Goal: Information Seeking & Learning: Learn about a topic

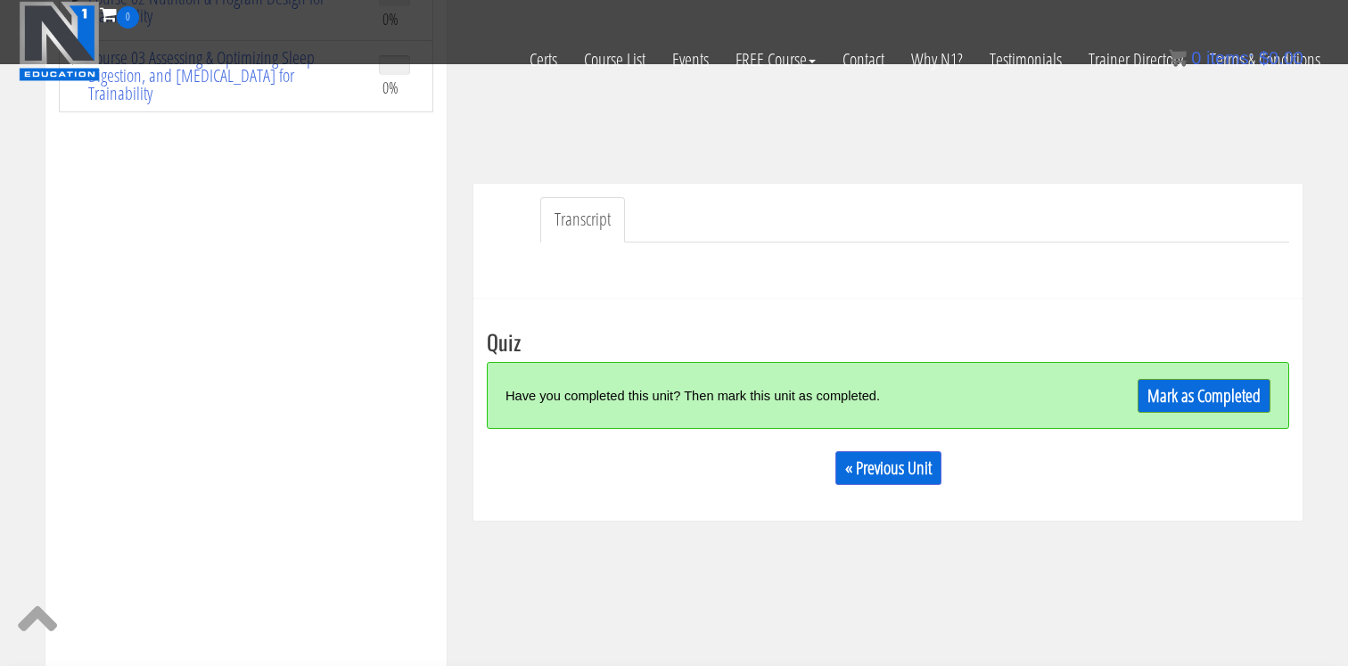
scroll to position [425, 0]
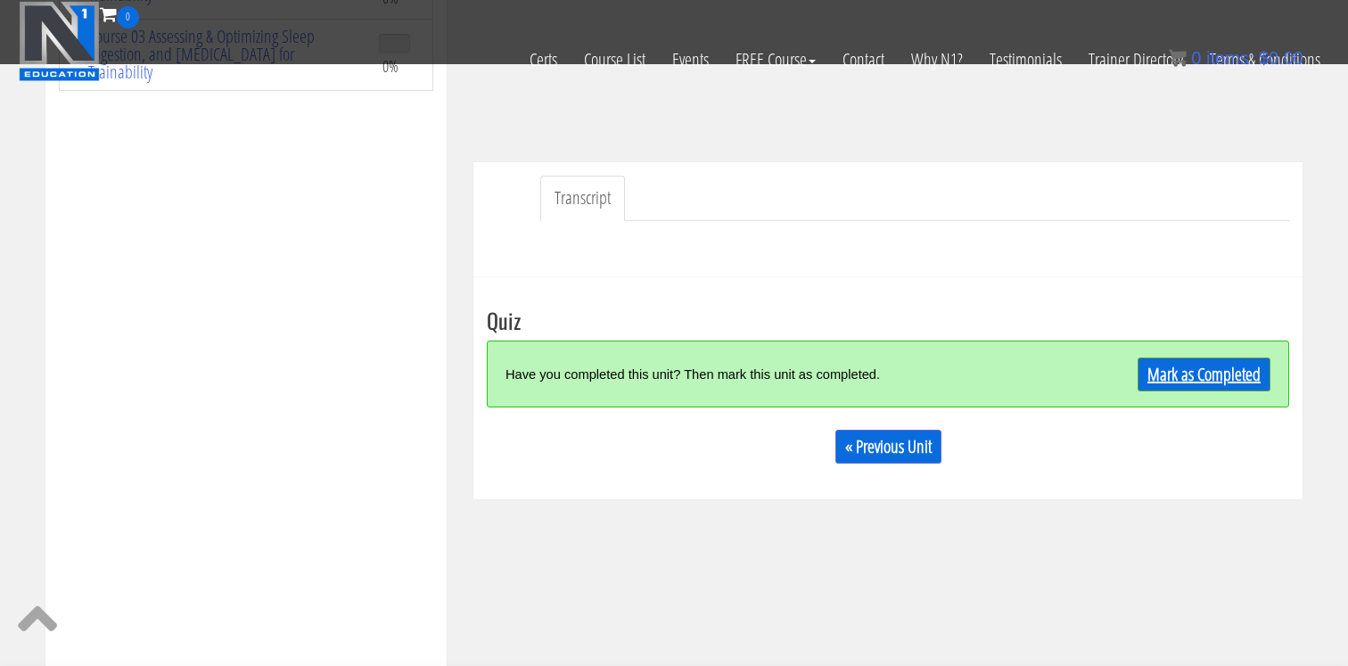
click at [1175, 385] on link "Mark as Completed" at bounding box center [1203, 374] width 133 height 34
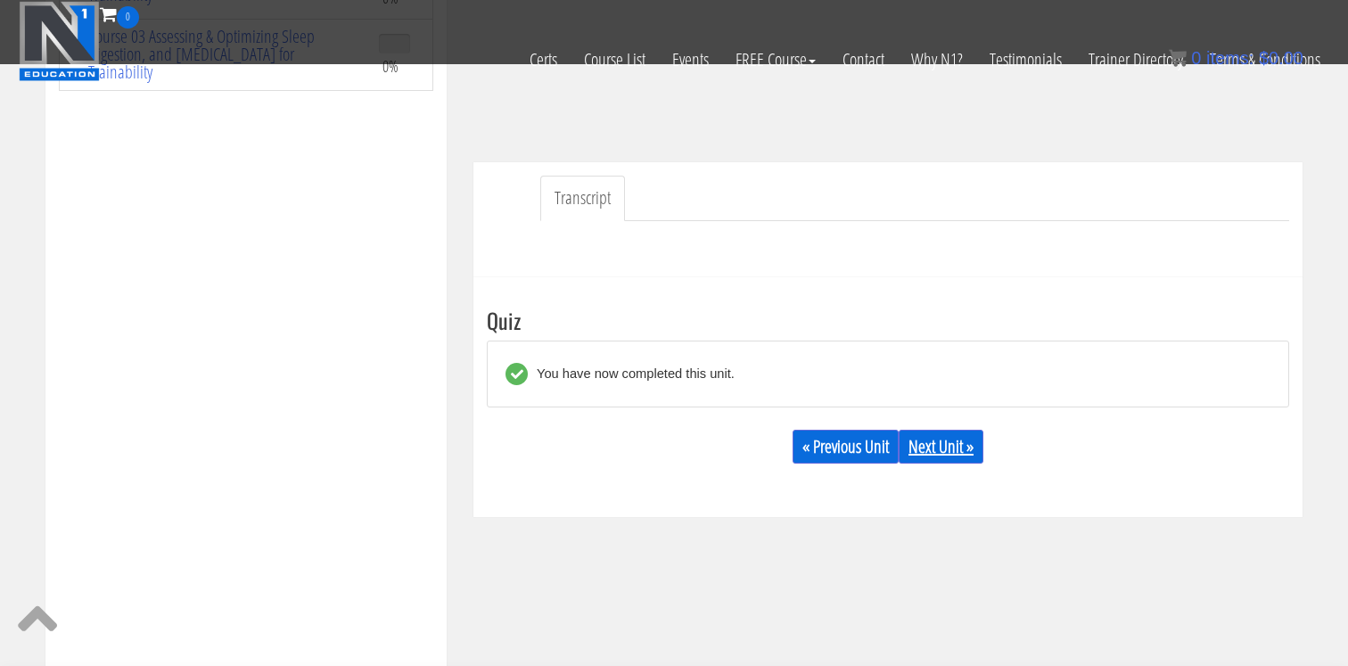
click at [965, 448] on link "Next Unit »" at bounding box center [940, 447] width 85 height 34
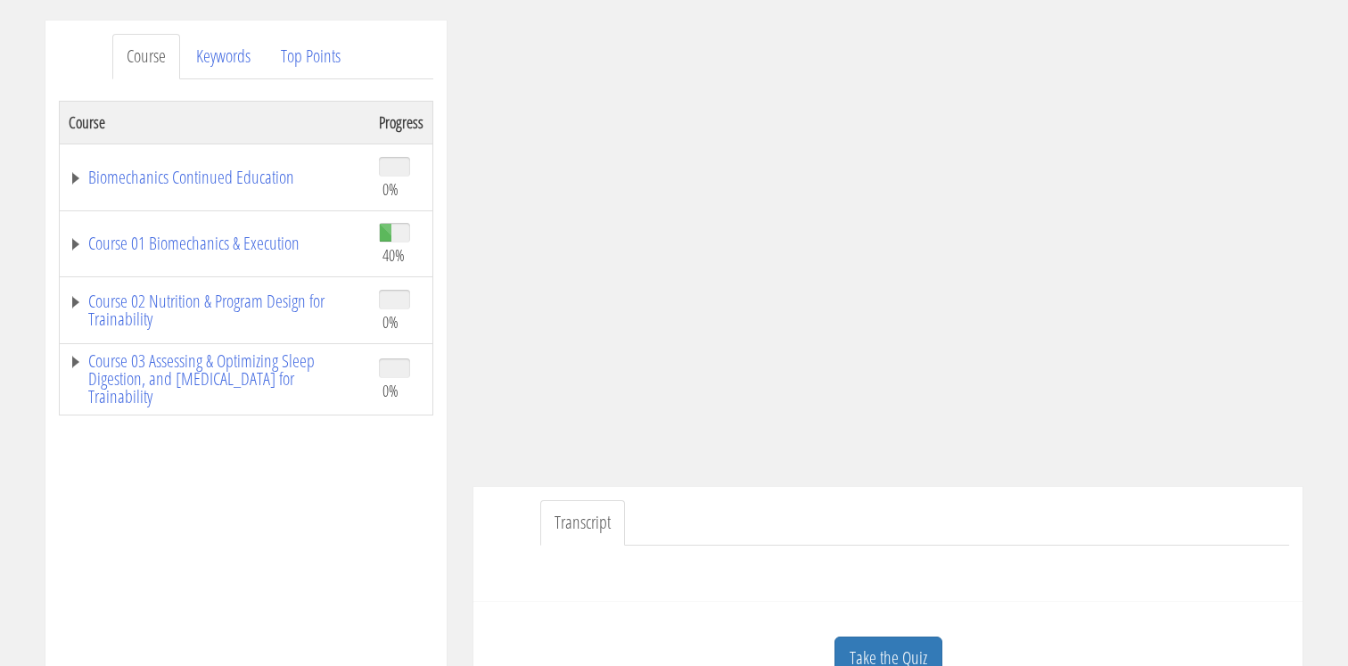
scroll to position [215, 0]
click at [319, 52] on link "Top Points" at bounding box center [310, 54] width 88 height 45
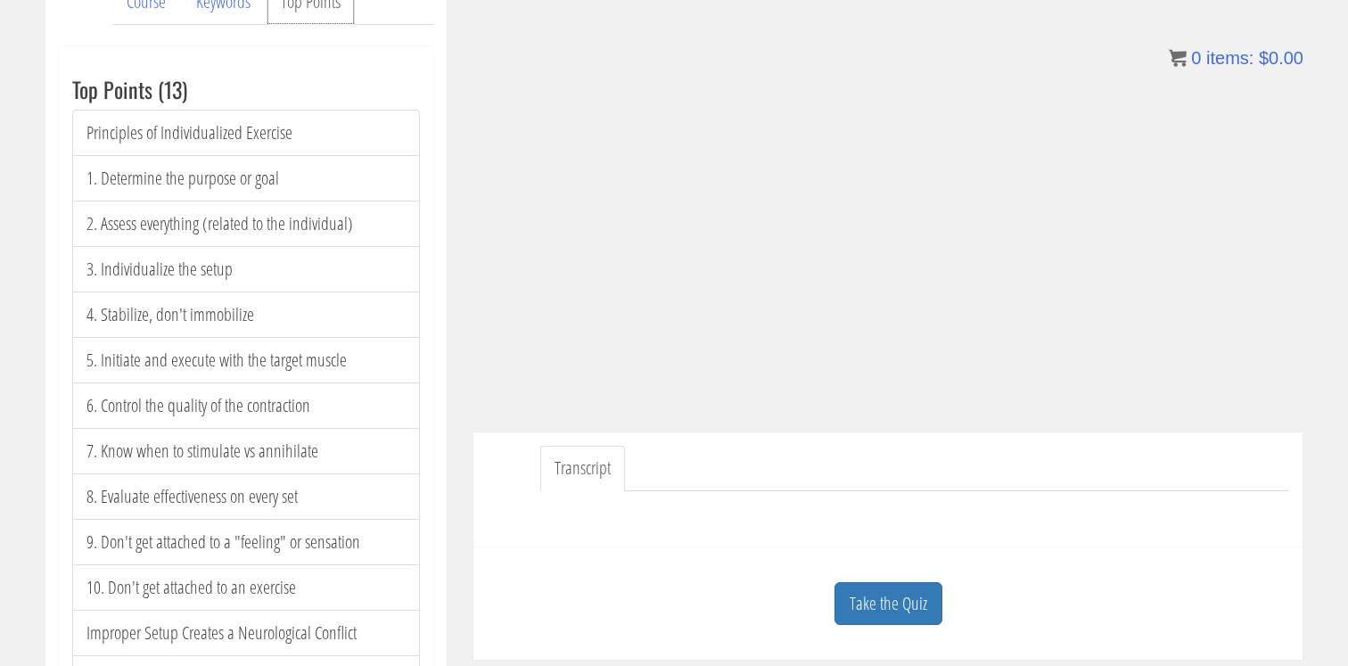
scroll to position [270, 0]
click at [862, 598] on link "Take the Quiz" at bounding box center [888, 601] width 108 height 44
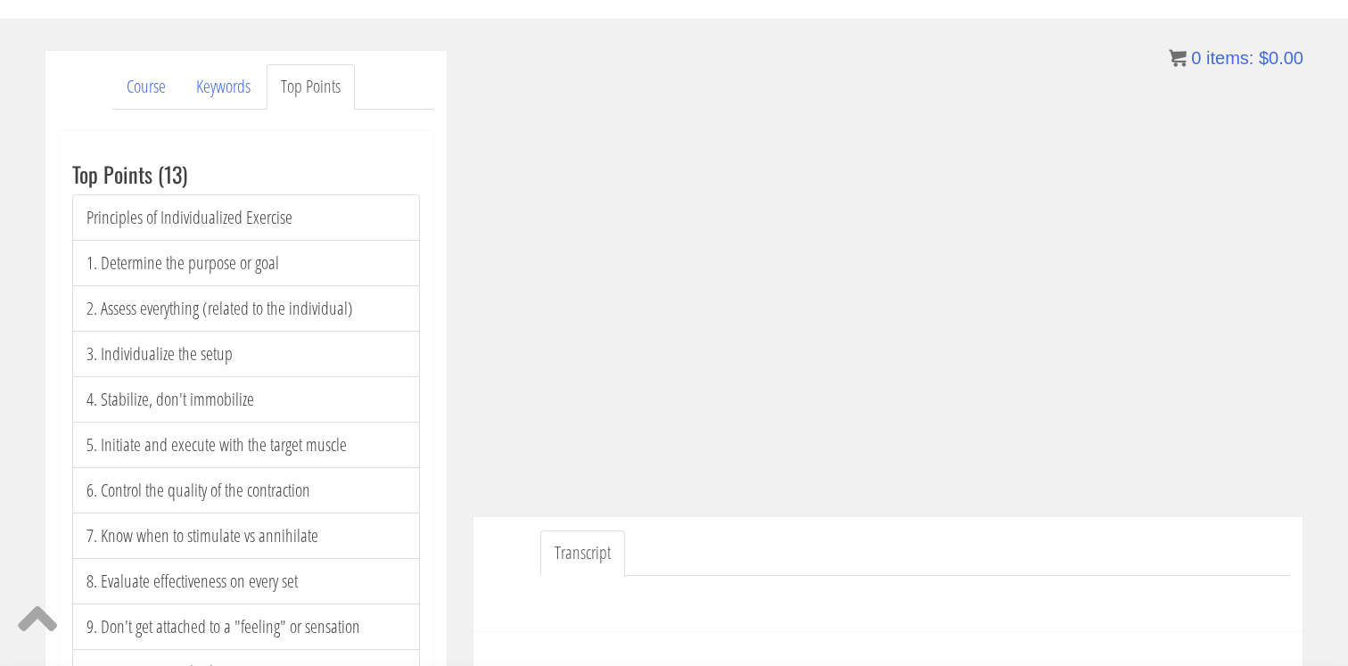
scroll to position [181, 0]
click at [204, 88] on link "Keywords" at bounding box center [223, 88] width 83 height 45
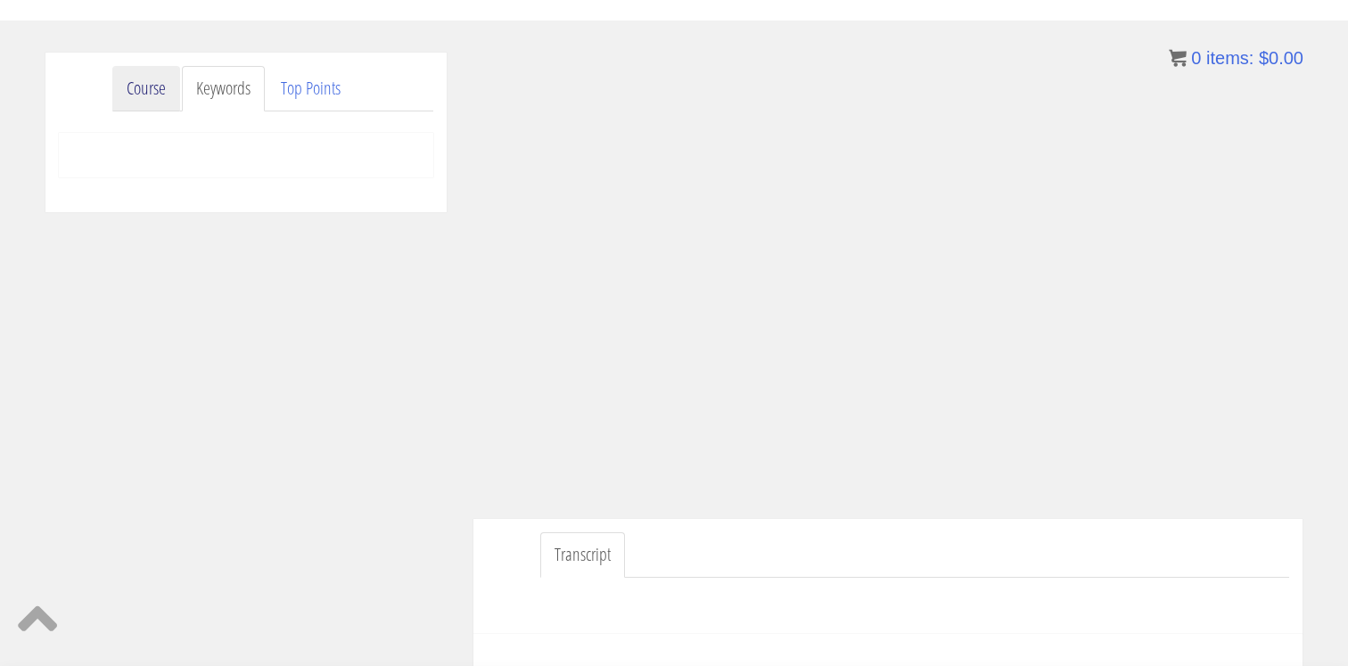
click at [143, 94] on link "Course" at bounding box center [146, 88] width 68 height 45
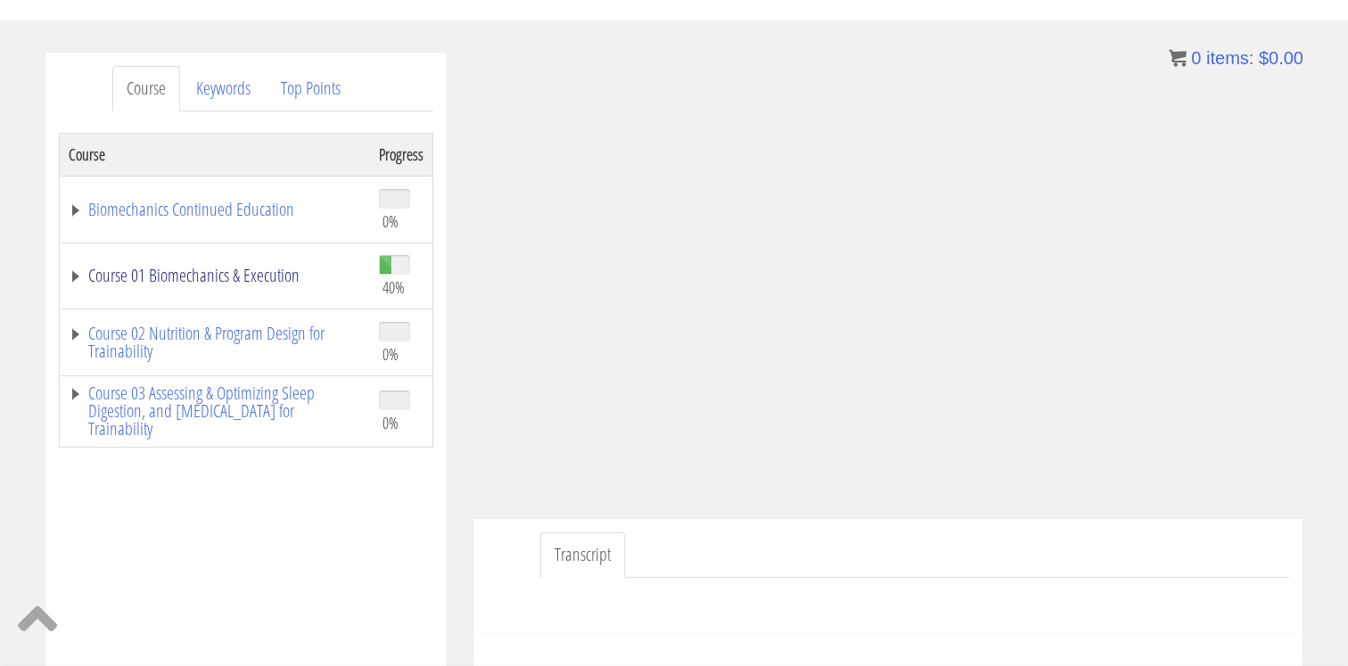
click at [235, 279] on link "Course 01 Biomechanics & Execution" at bounding box center [215, 275] width 292 height 18
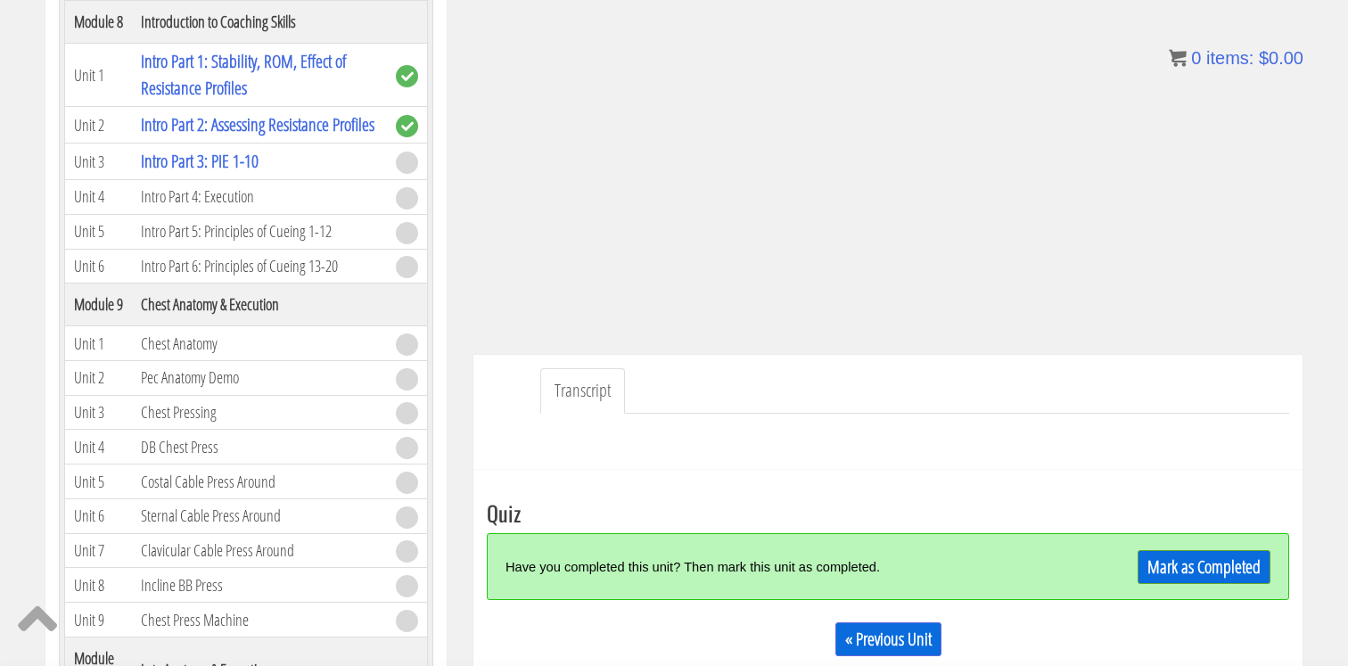
scroll to position [352, 0]
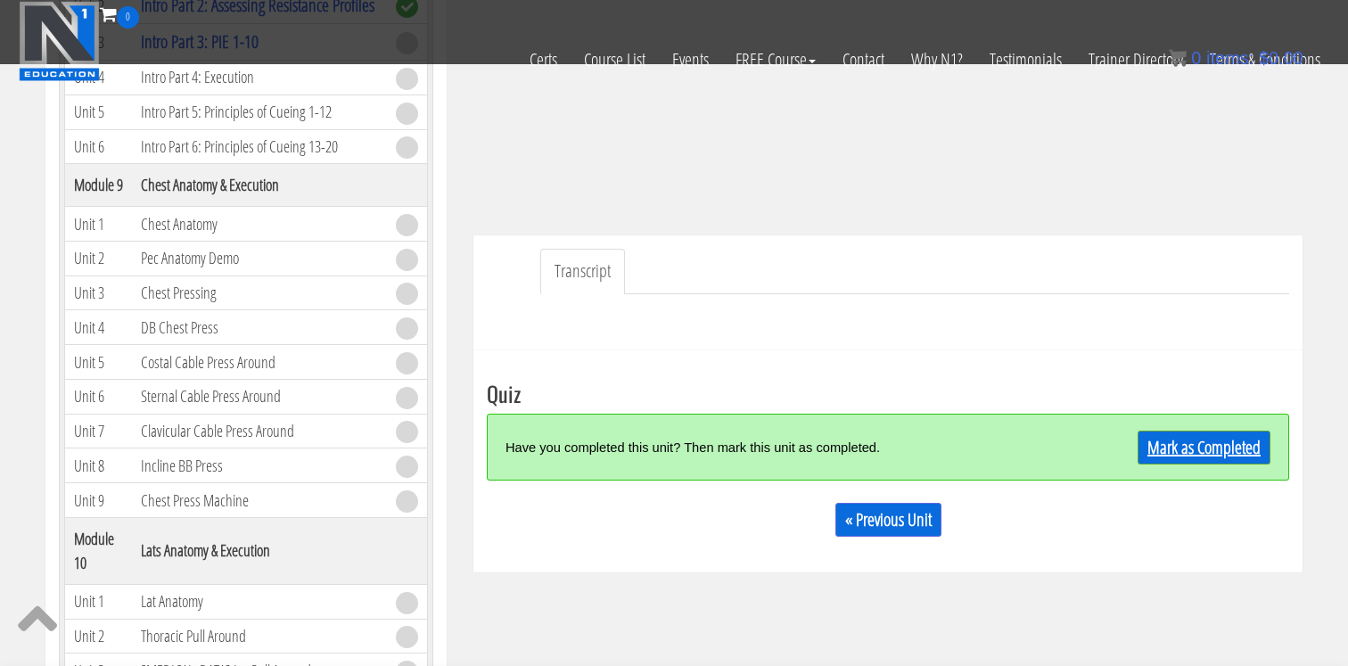
click at [1173, 449] on link "Mark as Completed" at bounding box center [1203, 447] width 133 height 34
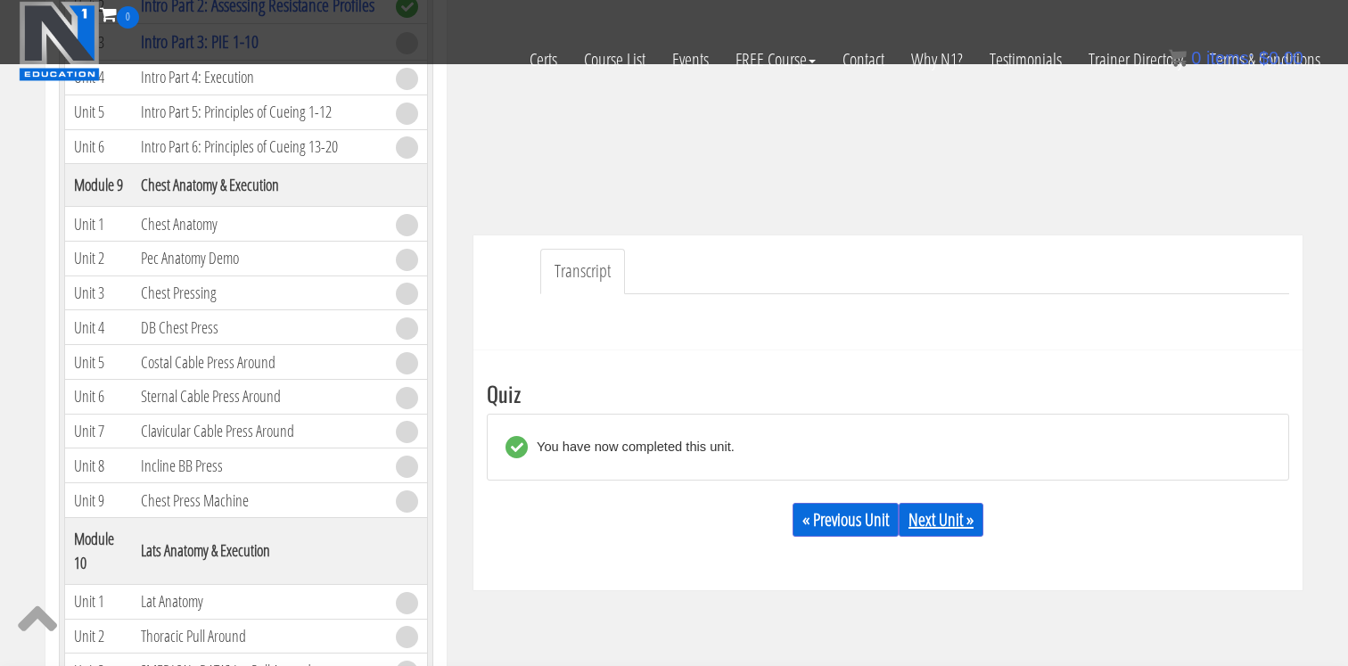
click at [929, 515] on link "Next Unit »" at bounding box center [940, 520] width 85 height 34
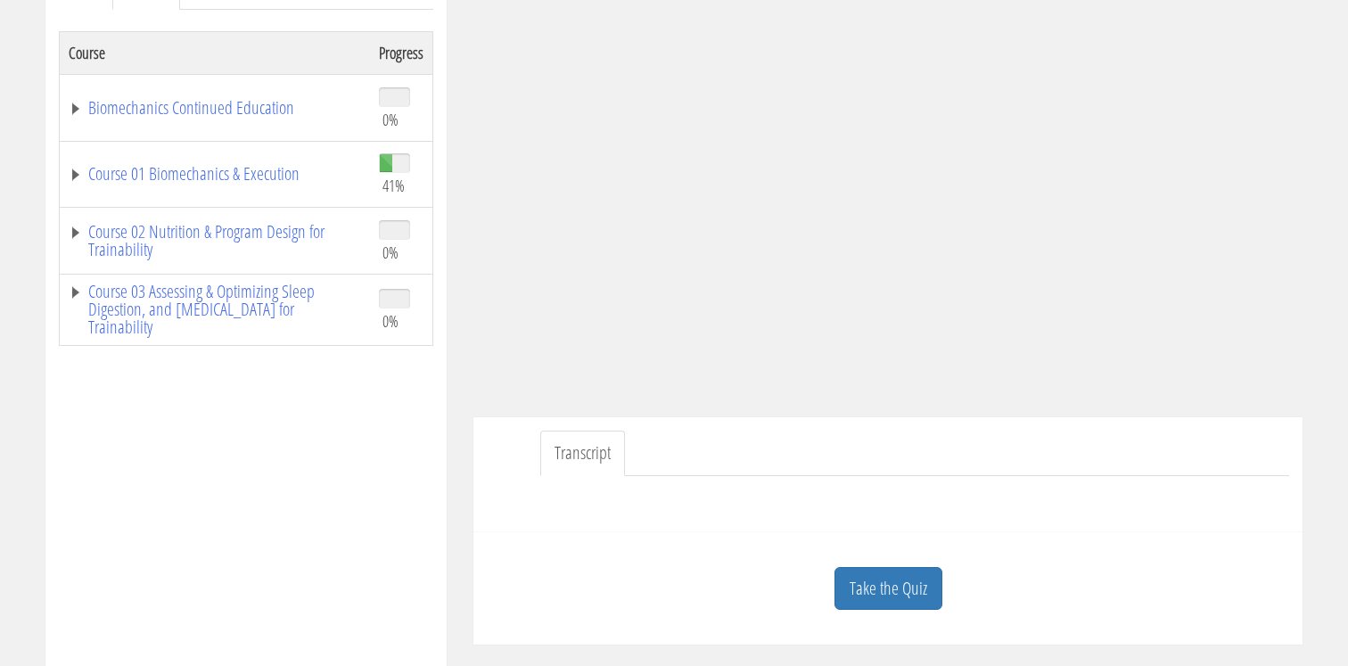
scroll to position [295, 0]
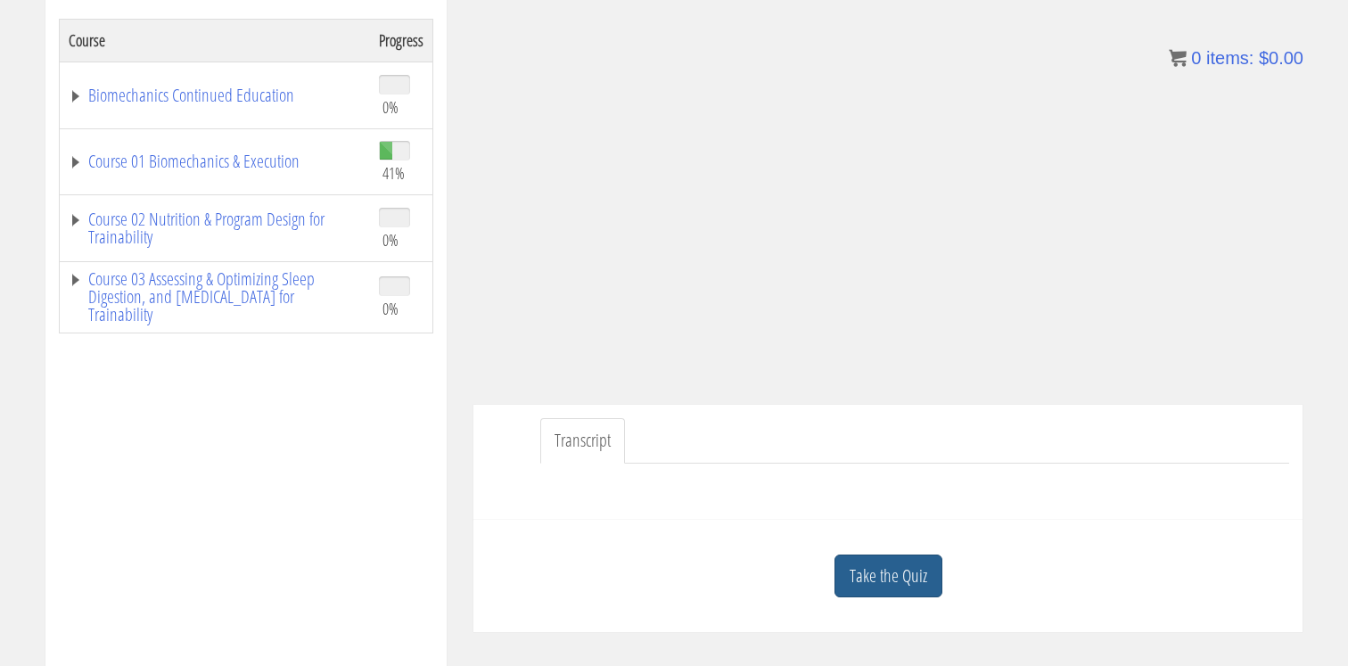
click at [886, 577] on link "Take the Quiz" at bounding box center [888, 576] width 108 height 44
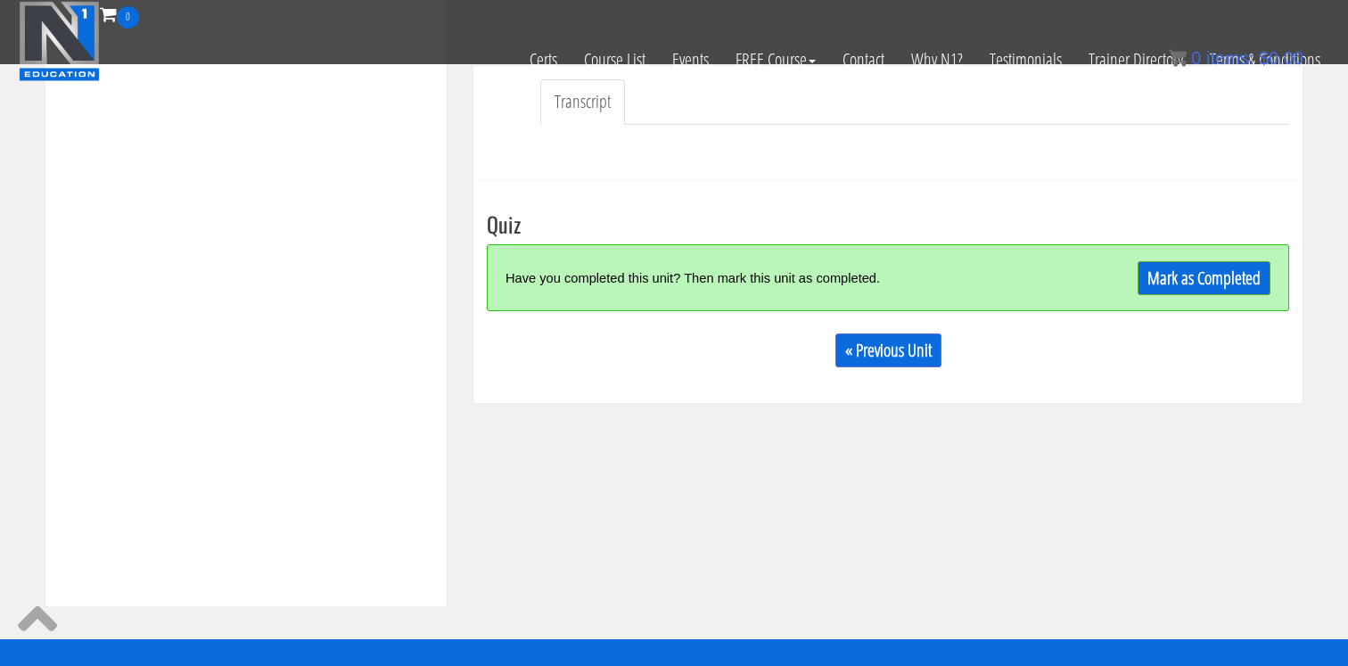
scroll to position [563, 0]
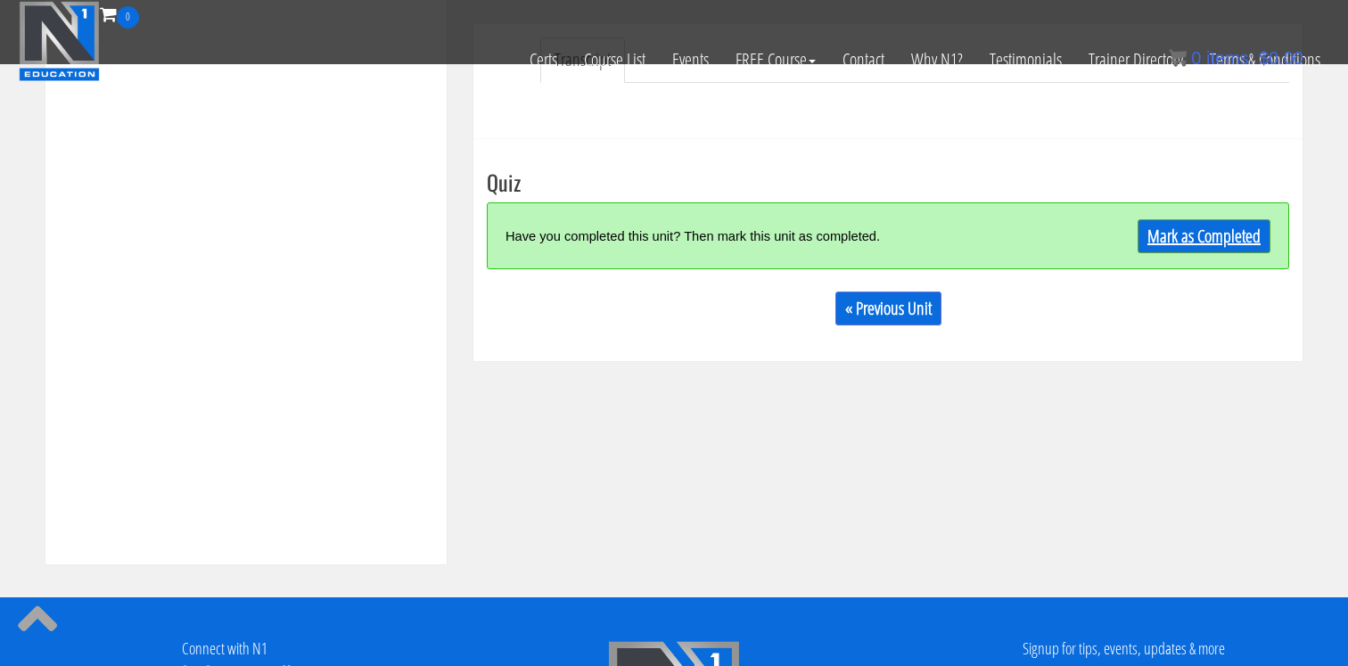
click at [1161, 230] on link "Mark as Completed" at bounding box center [1203, 236] width 133 height 34
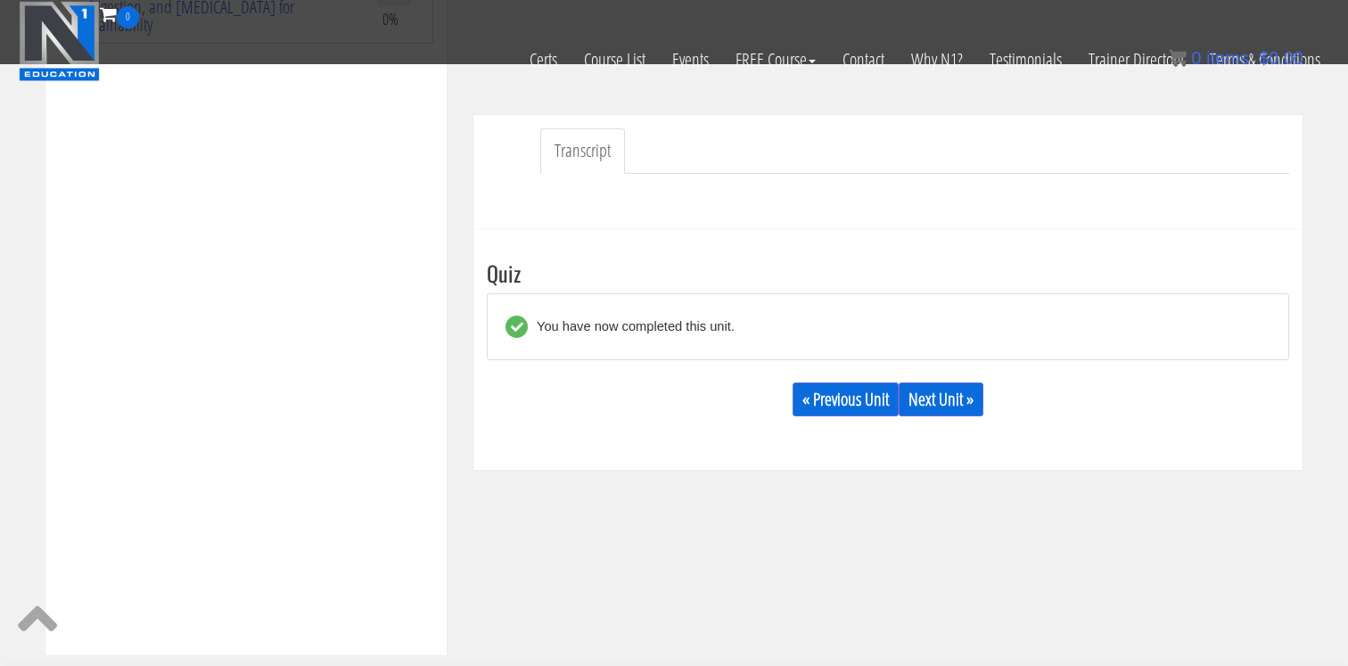
scroll to position [428, 0]
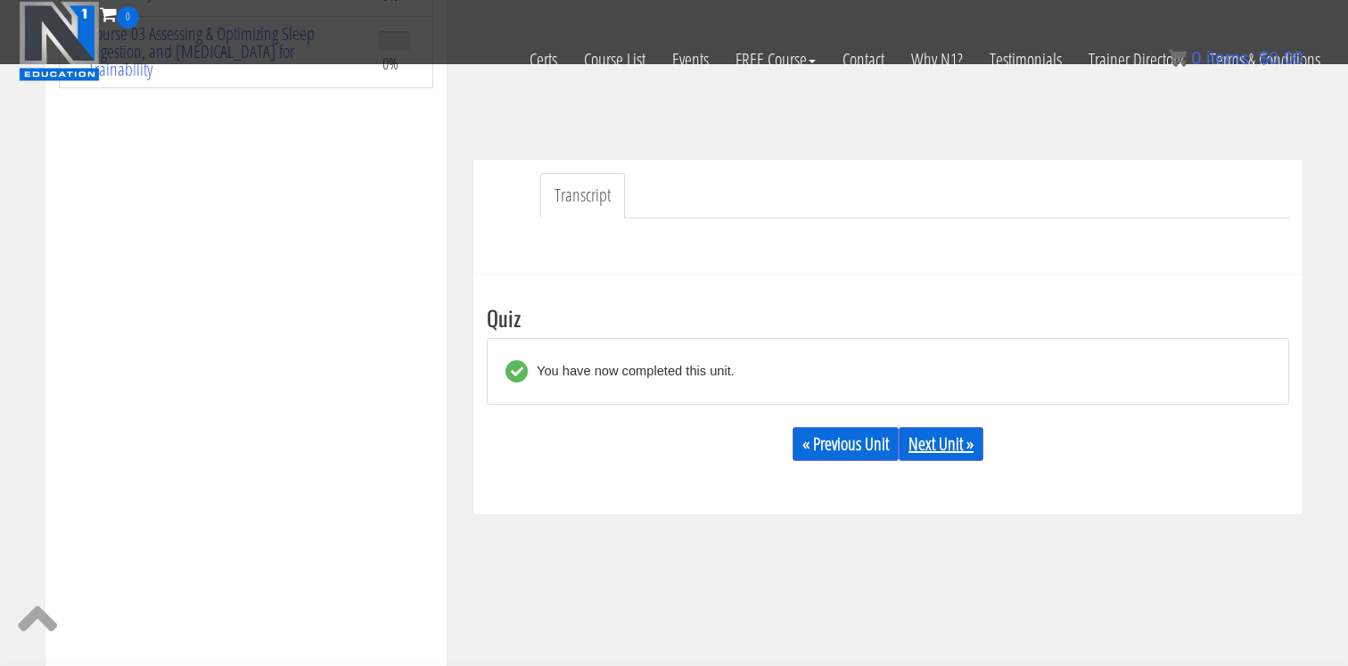
click at [940, 431] on link "Next Unit »" at bounding box center [940, 444] width 85 height 34
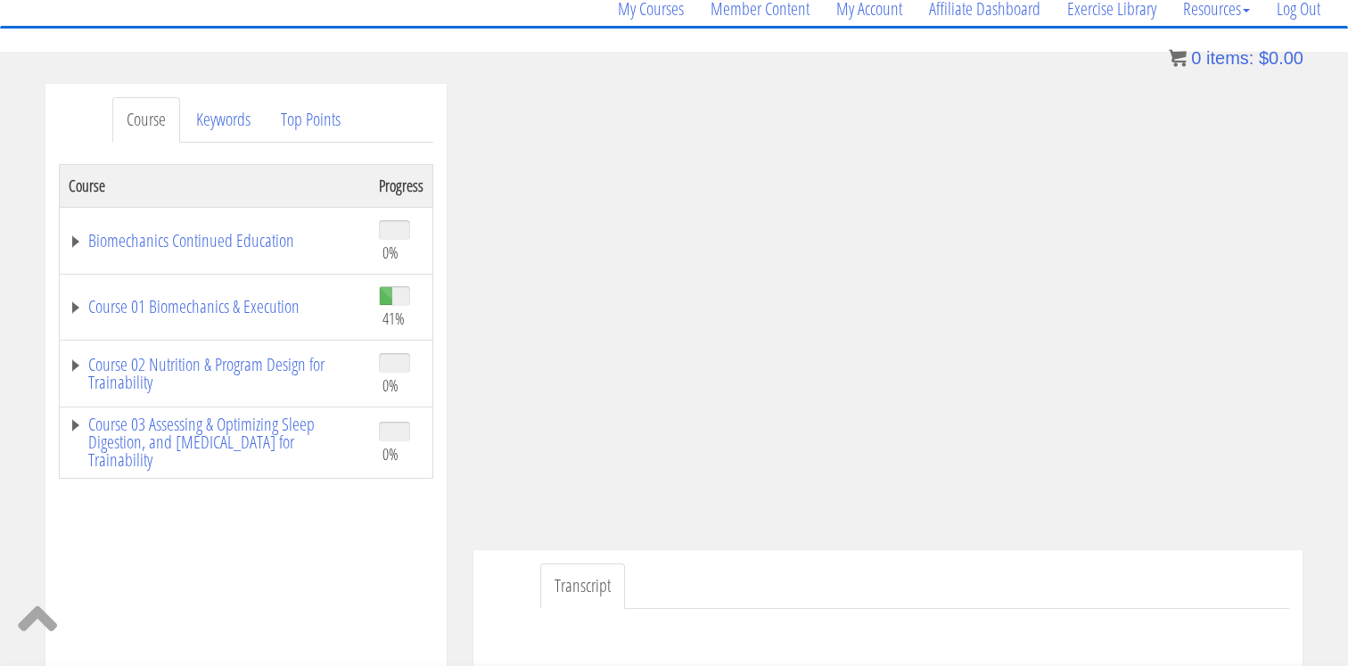
scroll to position [143, 0]
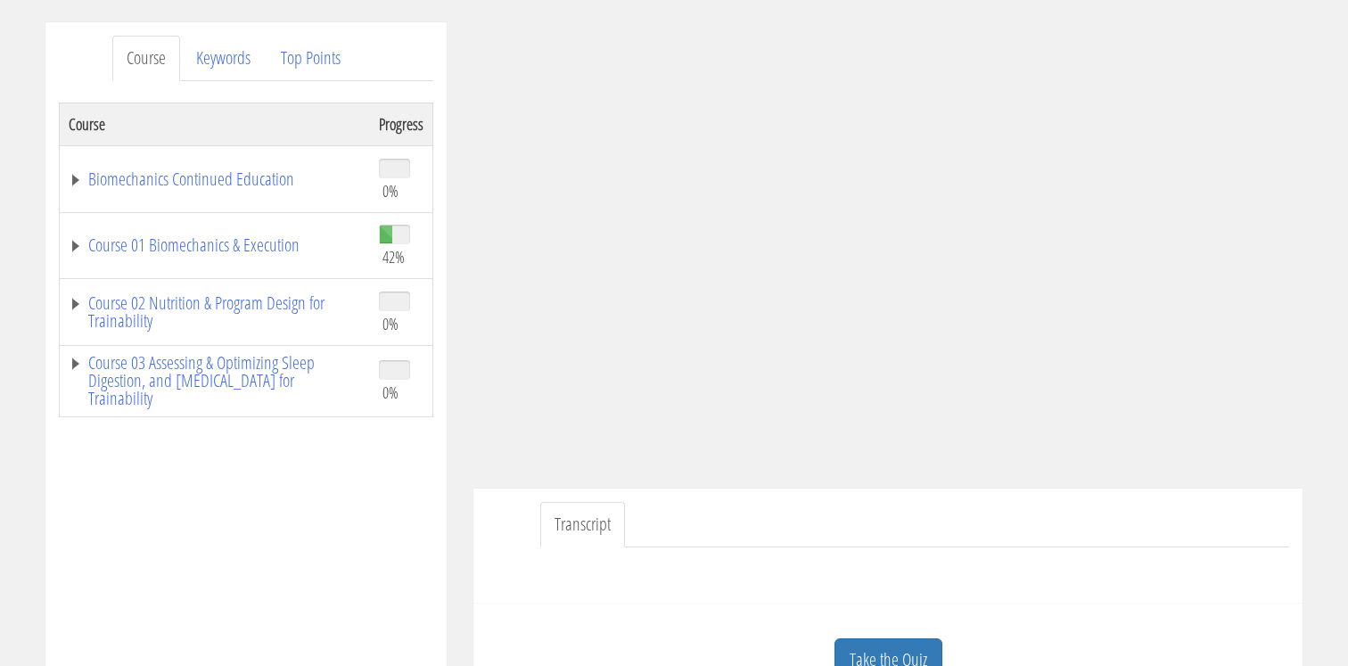
scroll to position [242, 0]
